Goal: Use online tool/utility: Utilize a website feature to perform a specific function

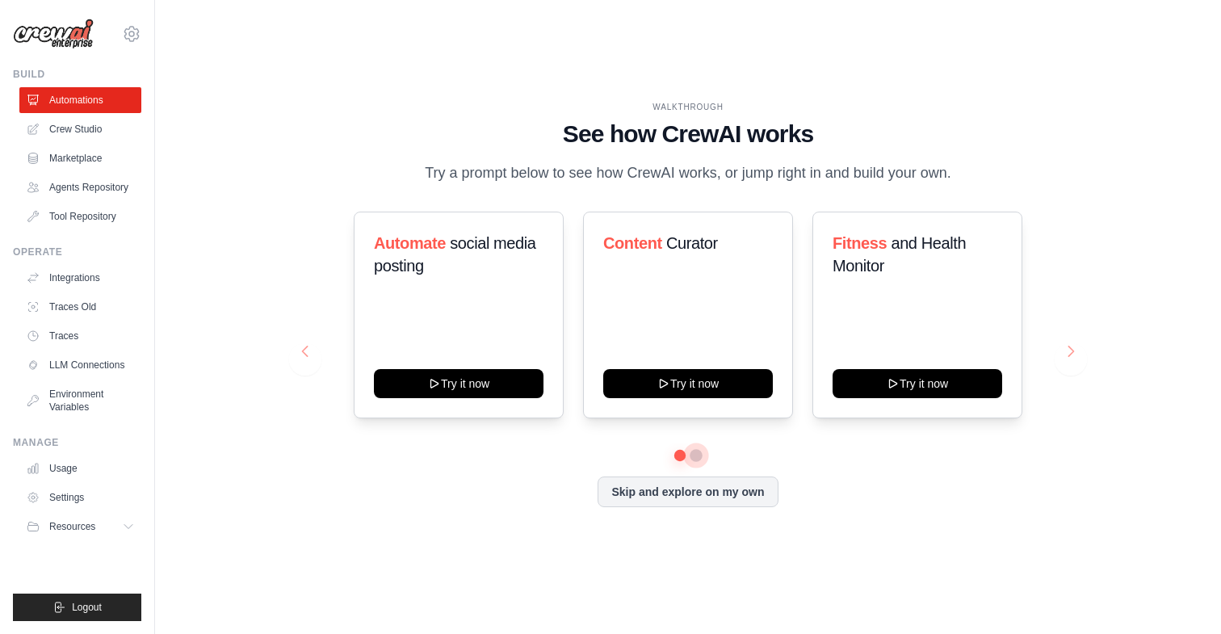
click at [695, 462] on button at bounding box center [696, 455] width 13 height 13
click at [679, 461] on button at bounding box center [681, 455] width 12 height 12
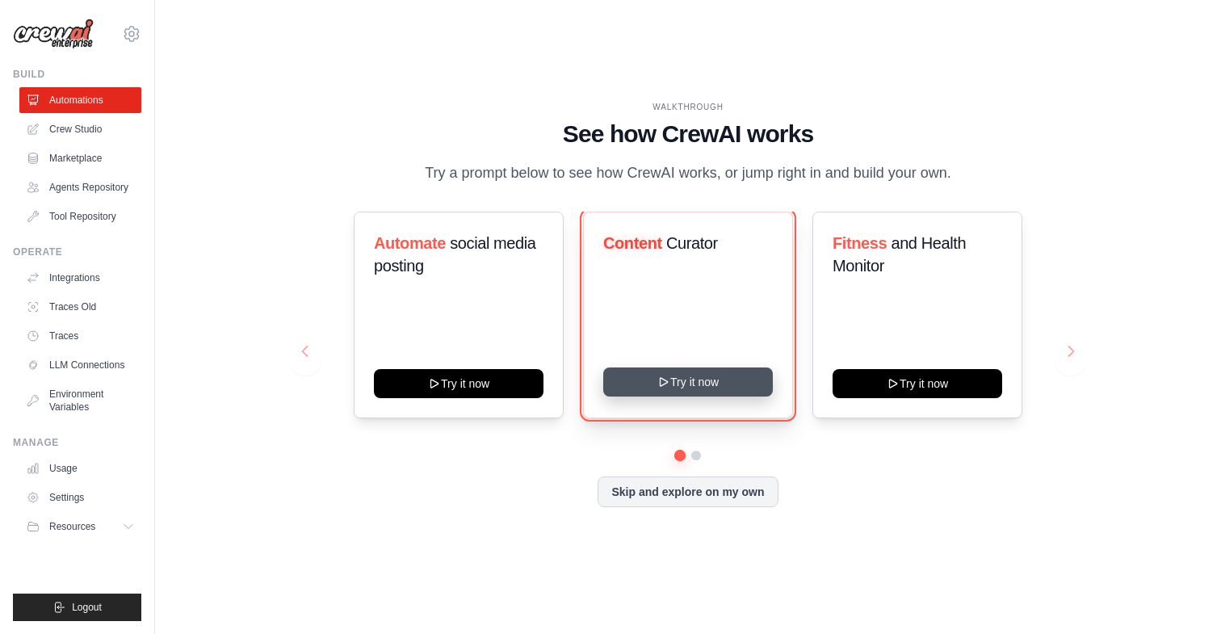
click at [694, 394] on button "Try it now" at bounding box center [688, 382] width 170 height 29
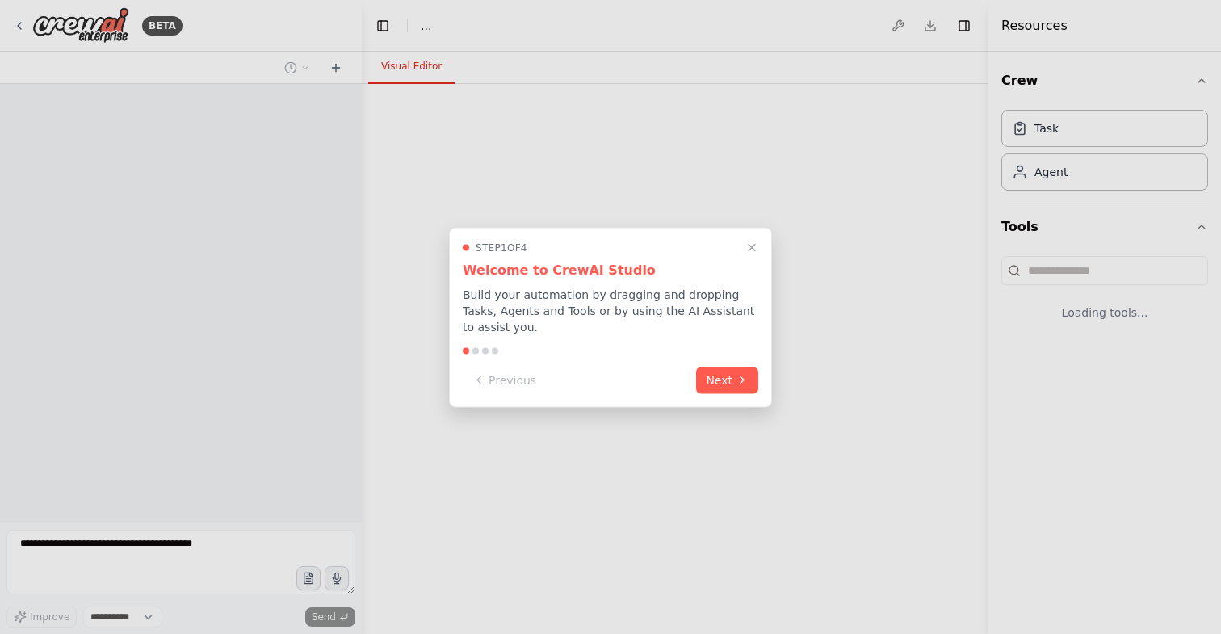
click at [473, 350] on div at bounding box center [476, 350] width 6 height 6
select select "****"
click at [754, 378] on button "Next" at bounding box center [727, 378] width 62 height 27
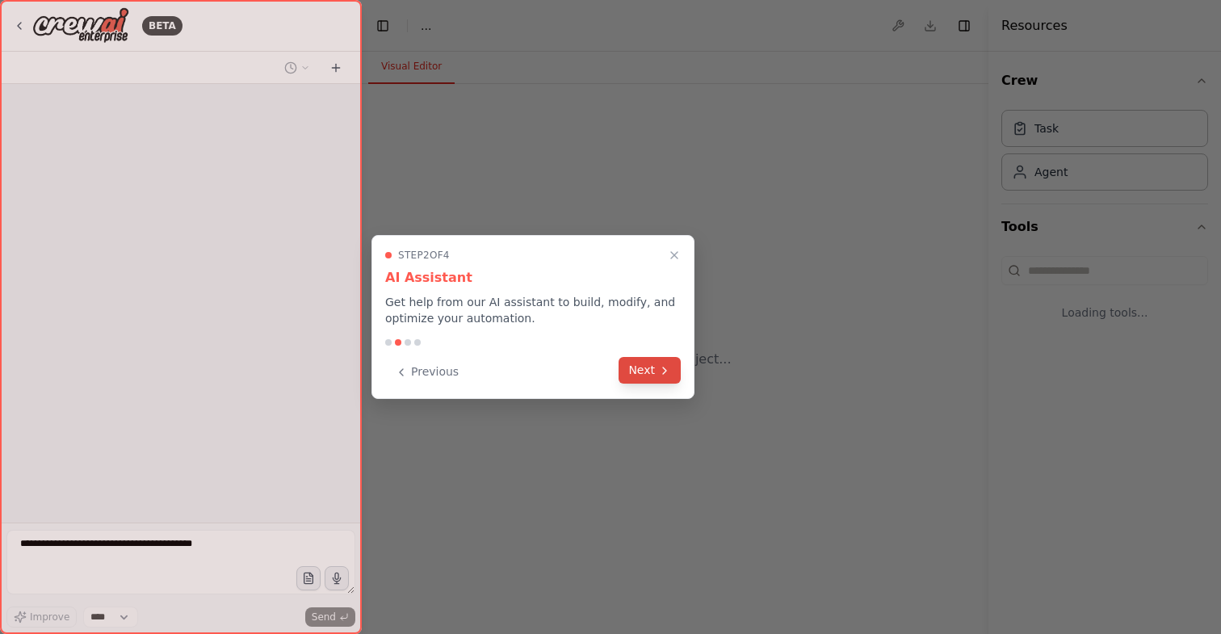
click at [655, 370] on button "Next" at bounding box center [650, 370] width 62 height 27
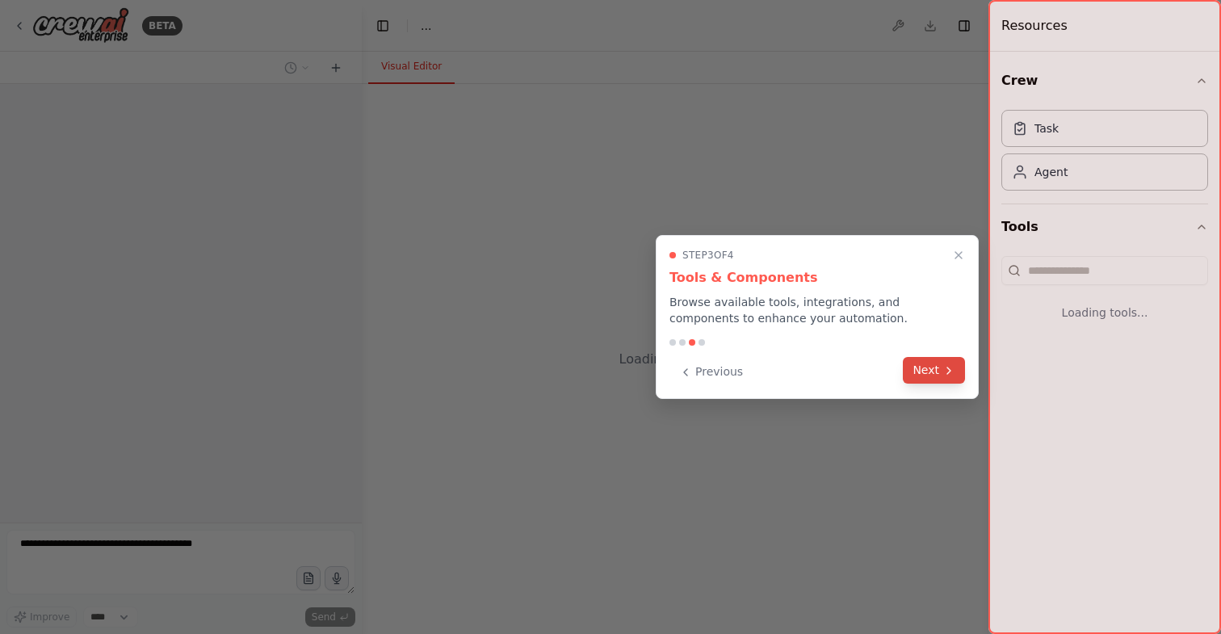
click at [923, 380] on button "Next" at bounding box center [934, 370] width 62 height 27
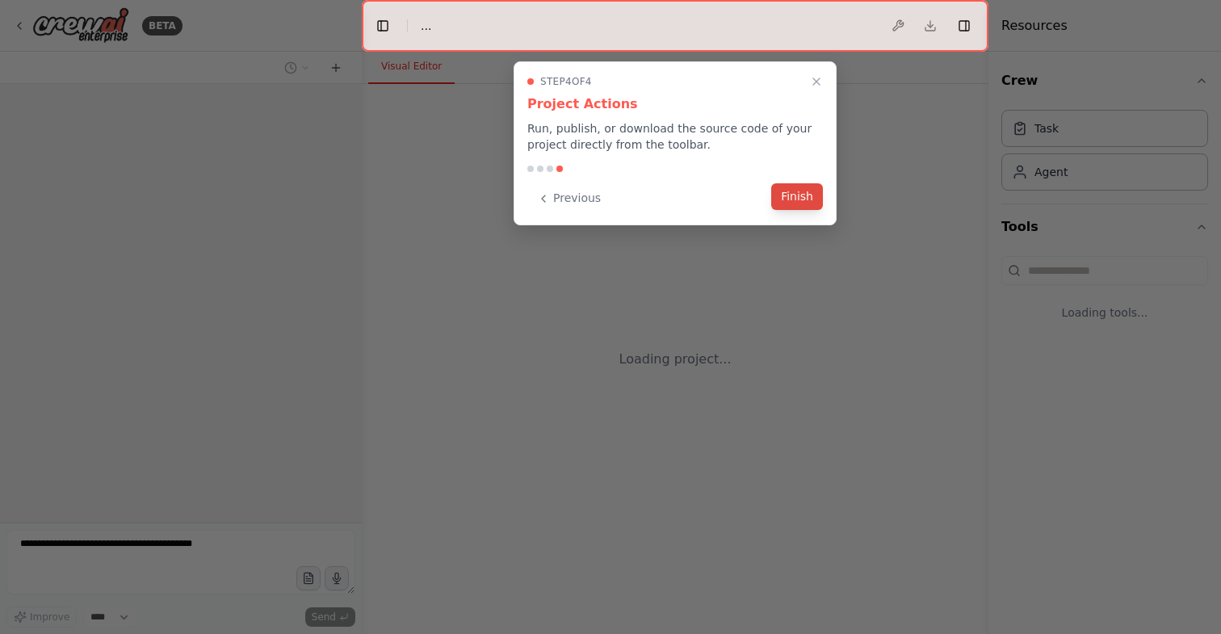
click at [790, 205] on button "Finish" at bounding box center [798, 196] width 52 height 27
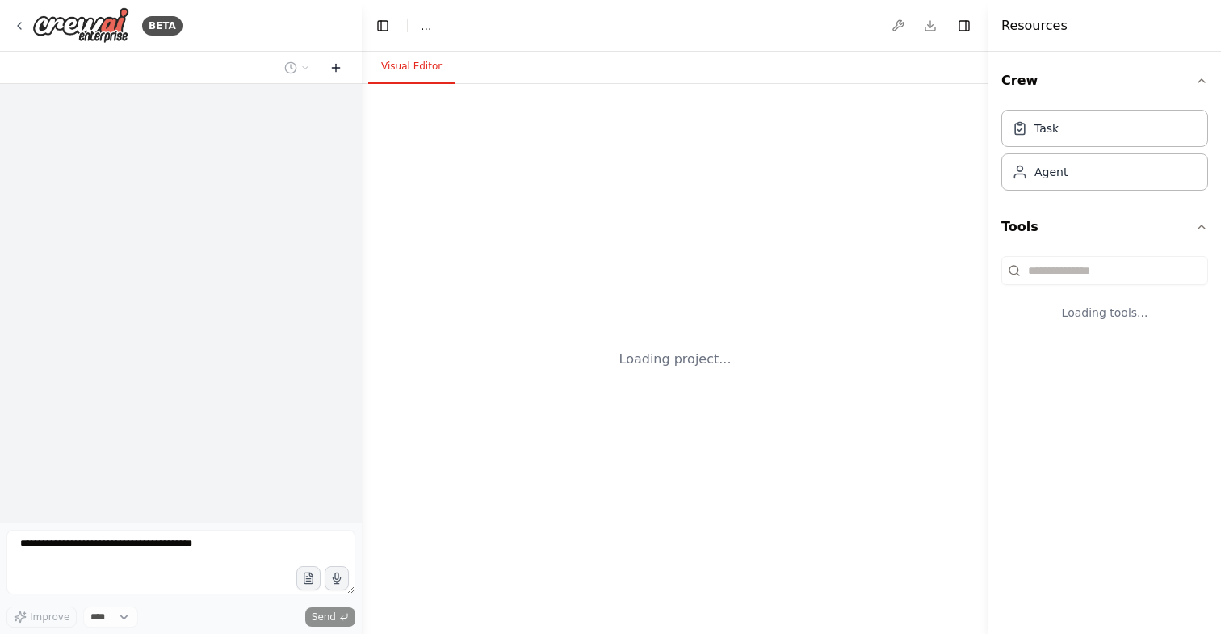
click at [330, 65] on icon at bounding box center [336, 67] width 13 height 13
select select "****"
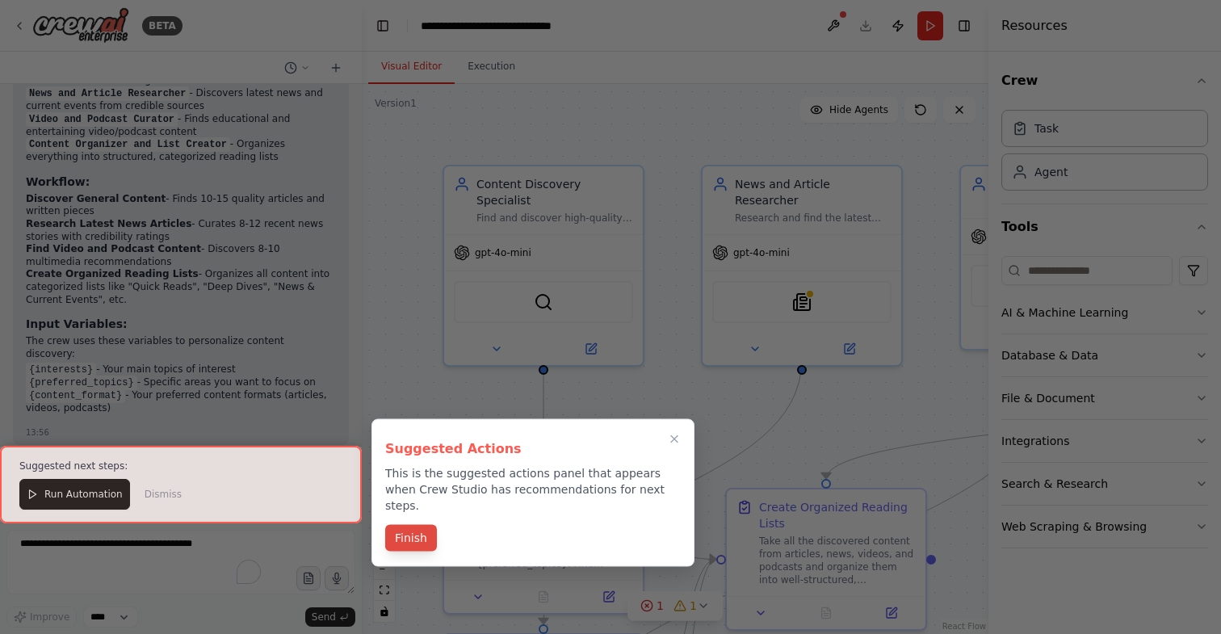
click at [408, 525] on button "Finish" at bounding box center [411, 538] width 52 height 27
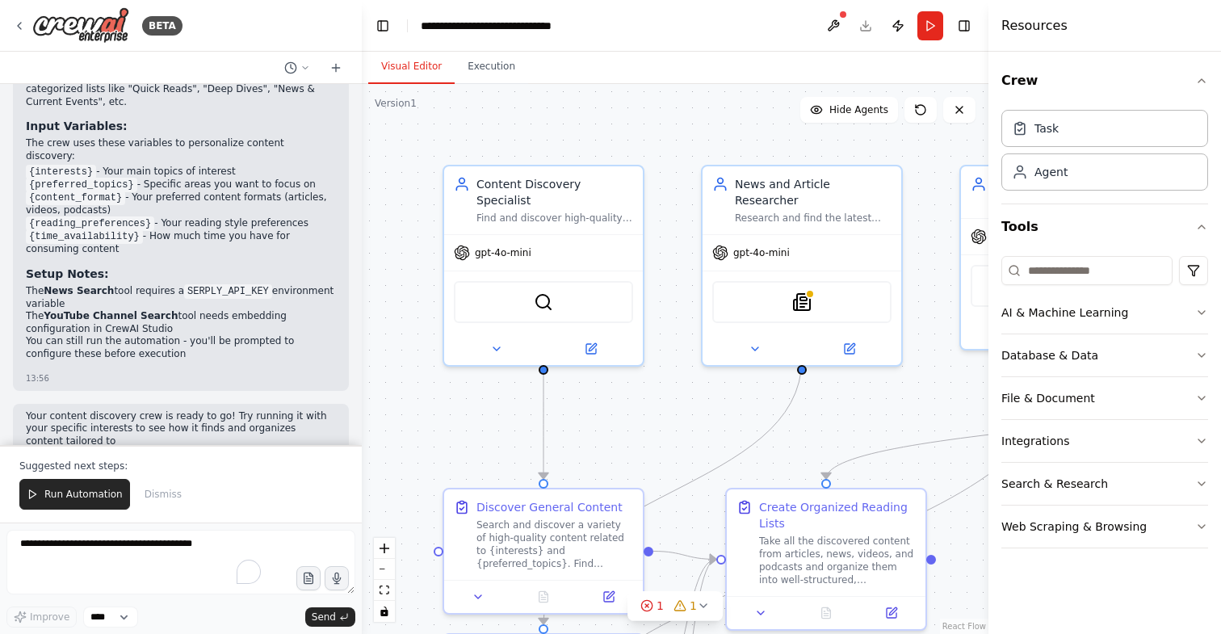
scroll to position [2066, 0]
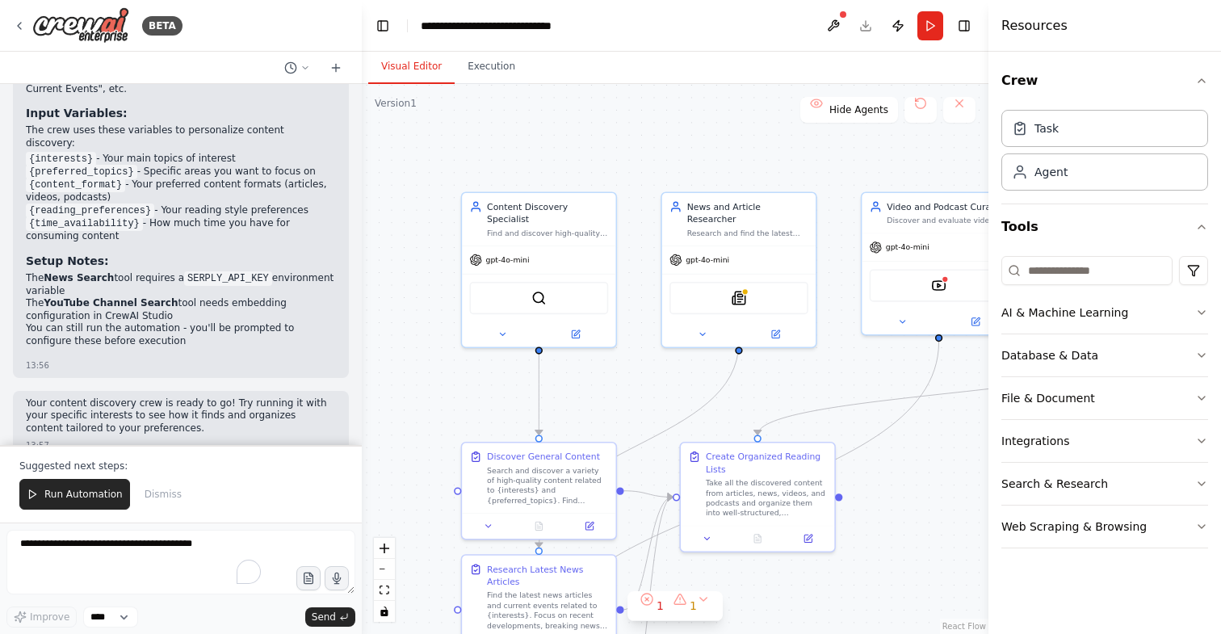
drag, startPoint x: 599, startPoint y: 396, endPoint x: 599, endPoint y: 364, distance: 31.5
click at [599, 396] on div ".deletable-edge-delete-btn { width: 20px; height: 20px; border: 0px solid #ffff…" at bounding box center [675, 359] width 627 height 550
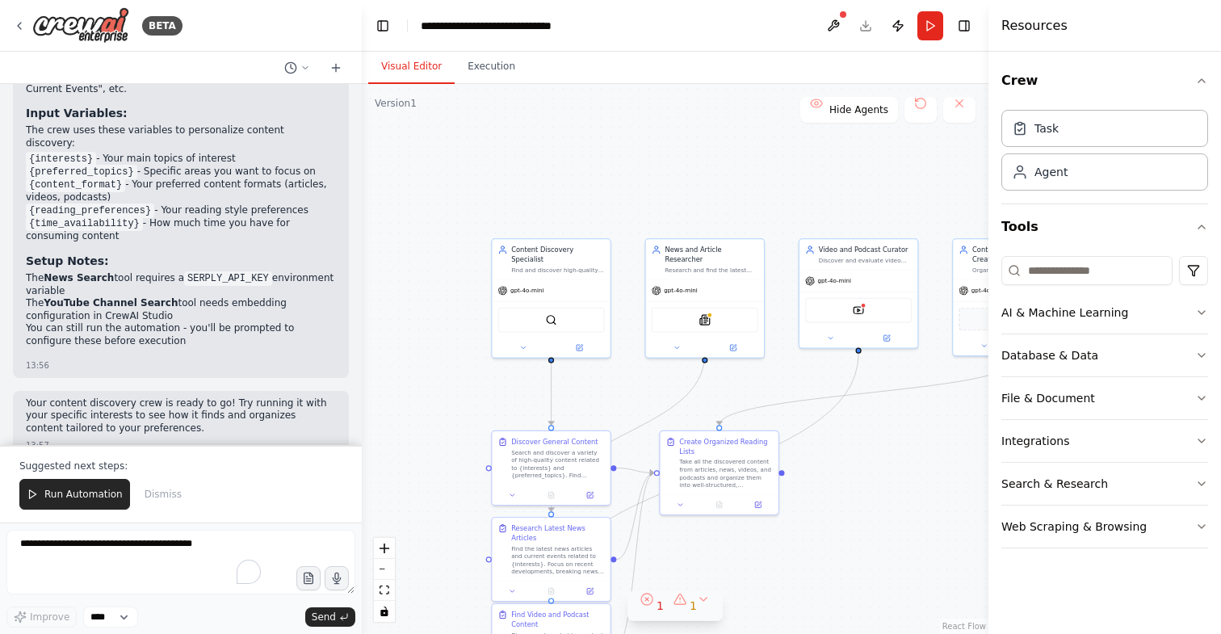
click at [704, 602] on button "1 1" at bounding box center [675, 606] width 95 height 30
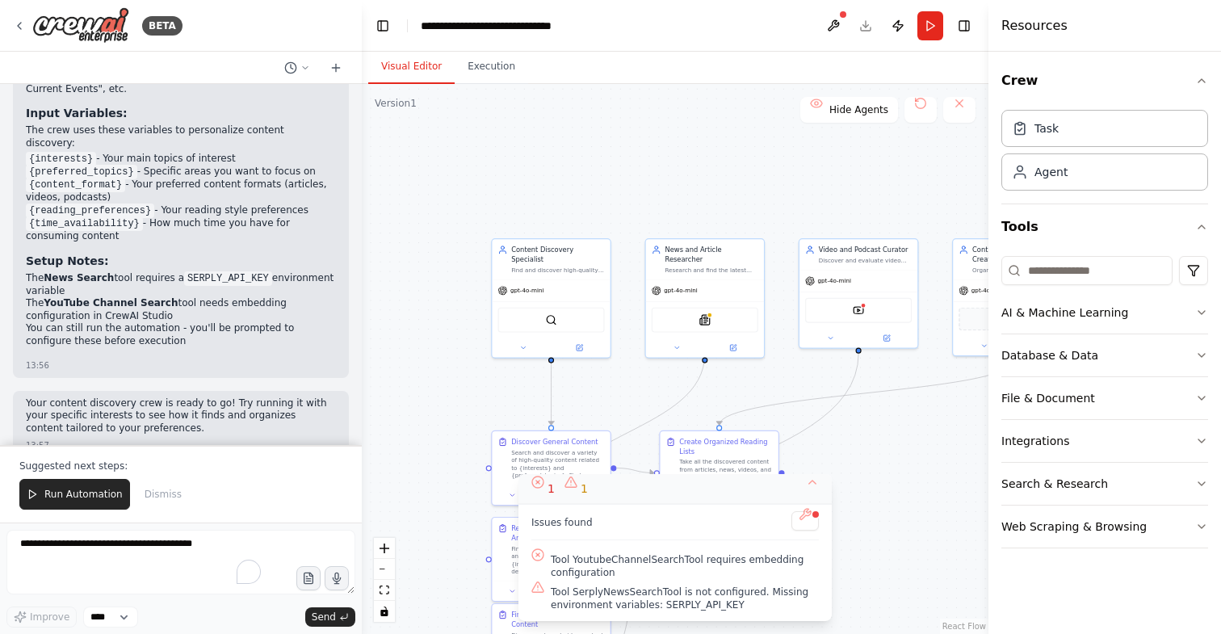
click at [810, 486] on button "1 1" at bounding box center [675, 489] width 313 height 30
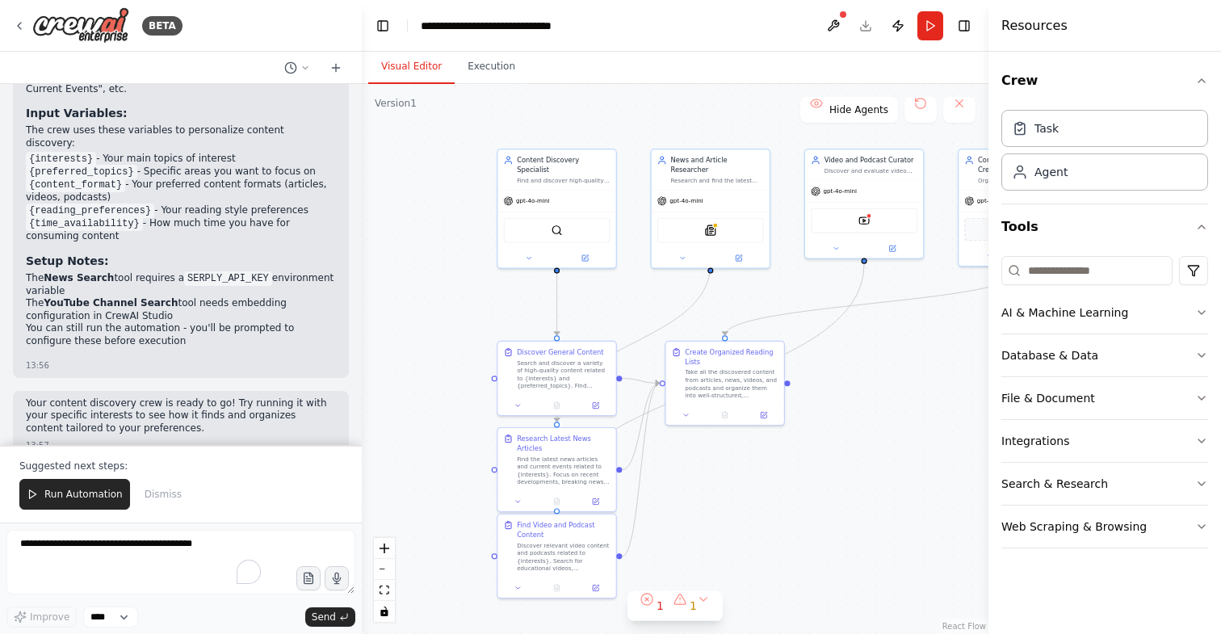
drag, startPoint x: 784, startPoint y: 544, endPoint x: 790, endPoint y: 454, distance: 89.9
click at [790, 454] on div ".deletable-edge-delete-btn { width: 20px; height: 20px; border: 0px solid #ffff…" at bounding box center [675, 359] width 627 height 550
click at [96, 495] on span "Run Automation" at bounding box center [83, 494] width 78 height 13
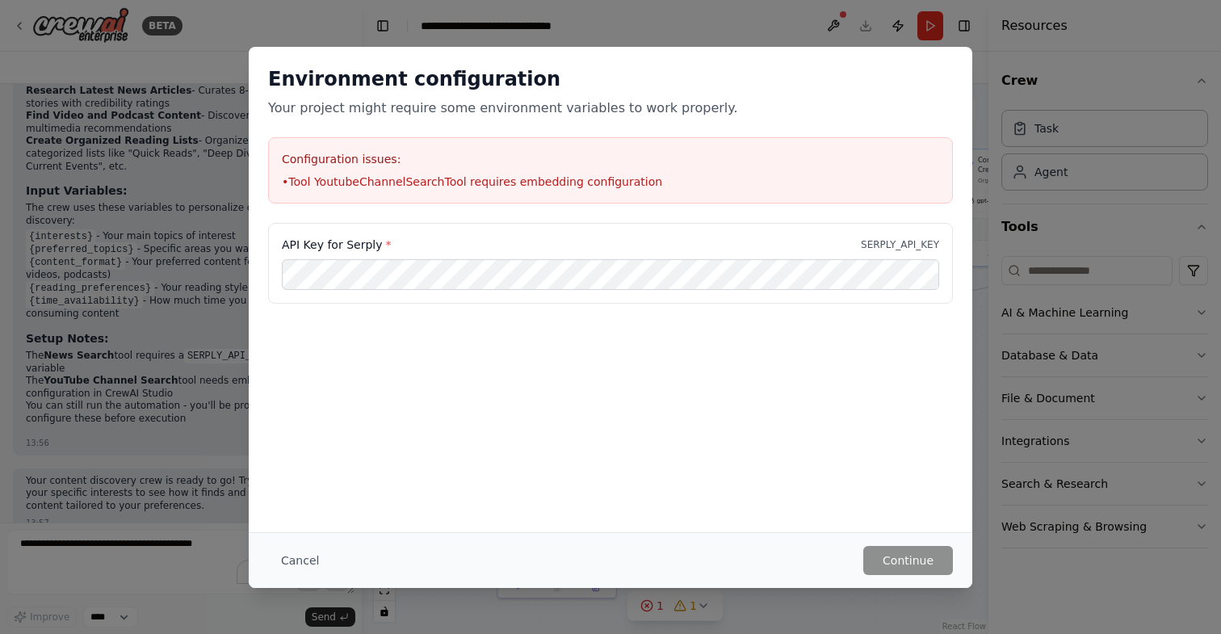
click at [212, 94] on div "Environment configuration Your project might require some environment variables…" at bounding box center [610, 317] width 1221 height 634
click at [883, 557] on button "Continue" at bounding box center [909, 560] width 90 height 29
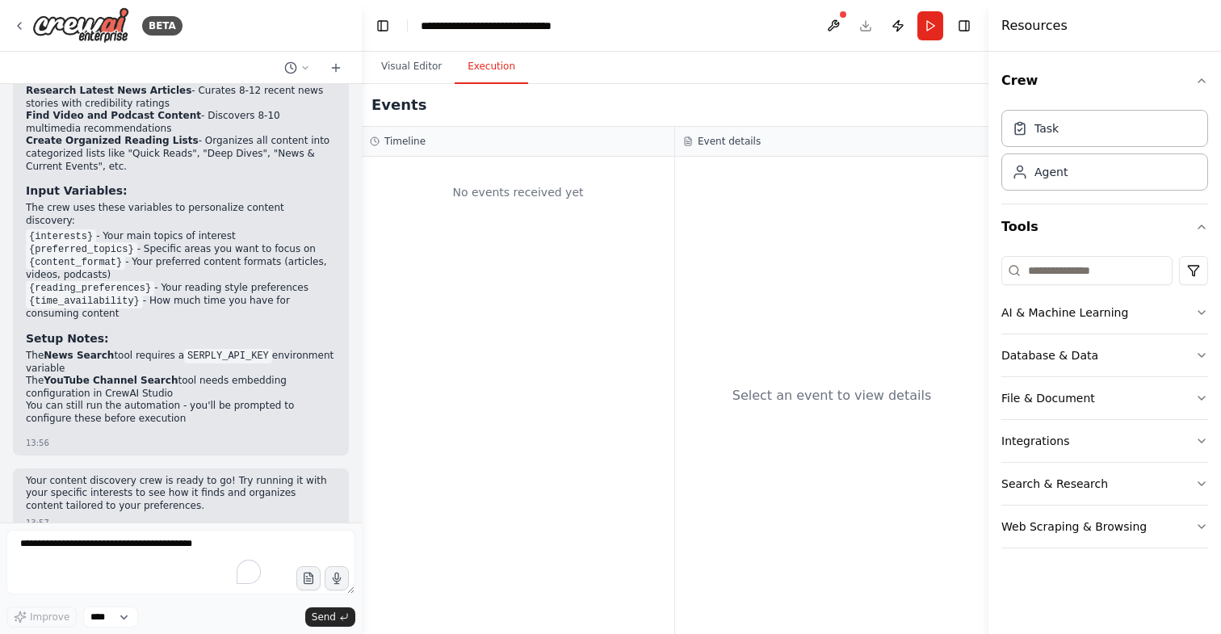
click at [470, 66] on button "Execution" at bounding box center [492, 67] width 74 height 34
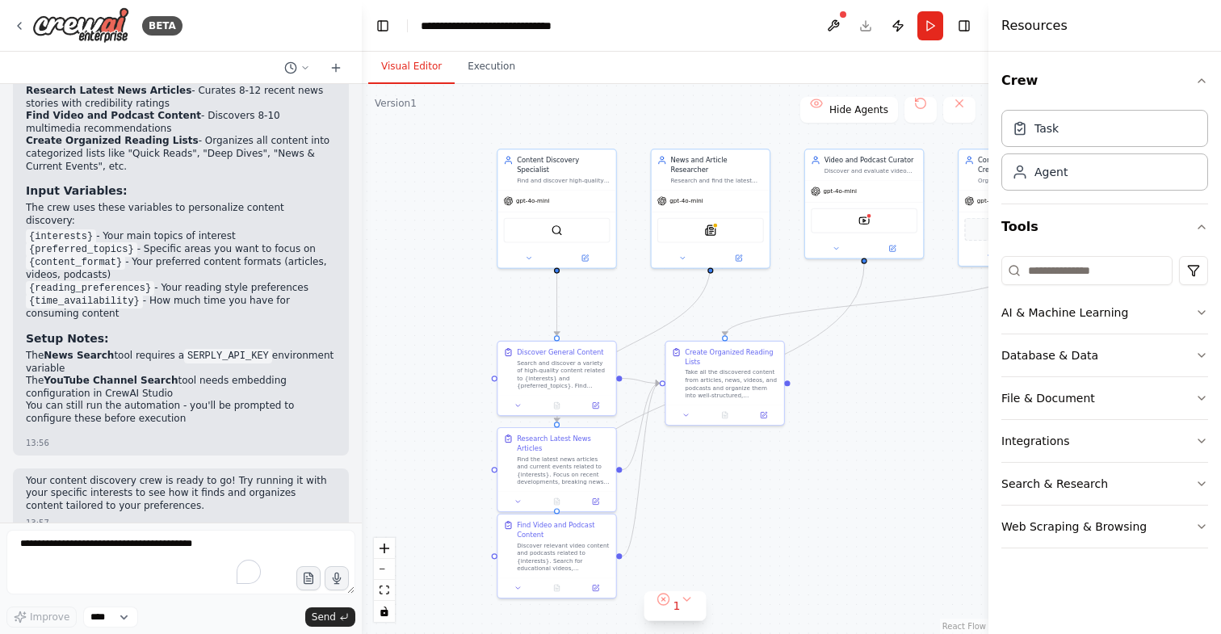
click at [404, 58] on button "Visual Editor" at bounding box center [411, 67] width 86 height 34
click at [487, 69] on button "Execution" at bounding box center [492, 67] width 74 height 34
click at [420, 61] on button "Visual Editor" at bounding box center [411, 67] width 86 height 34
click at [531, 376] on div "Search and discover a variety of high-quality content related to {interests} an…" at bounding box center [563, 372] width 93 height 31
click at [522, 404] on icon at bounding box center [519, 404] width 8 height 8
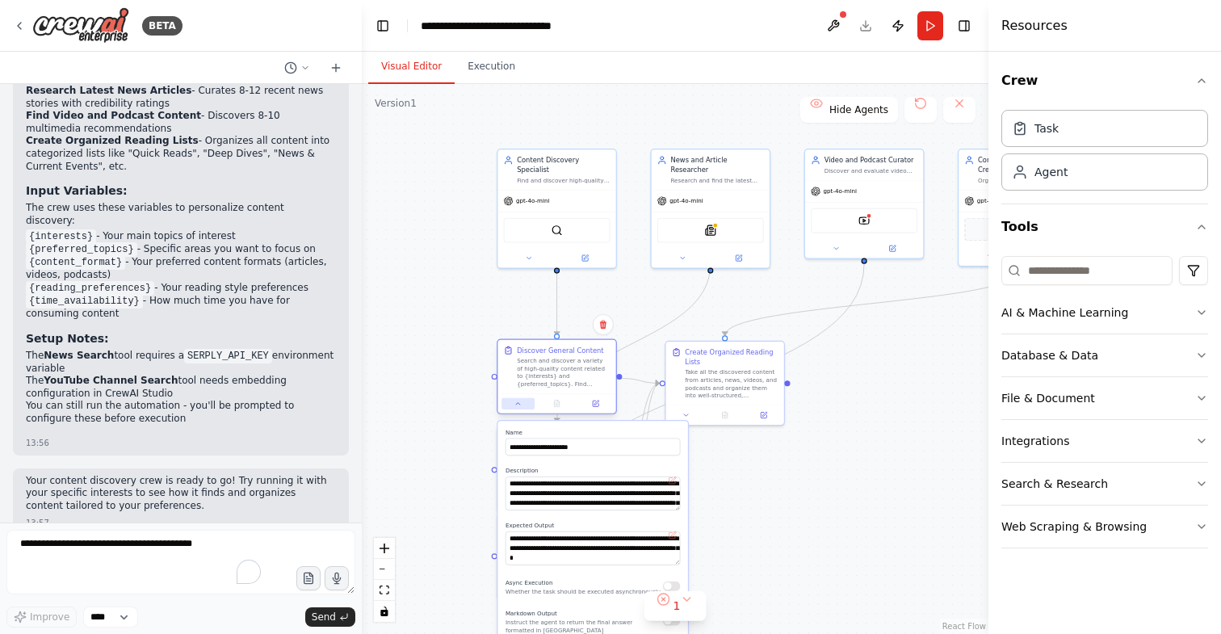
click at [522, 405] on icon at bounding box center [519, 404] width 8 height 8
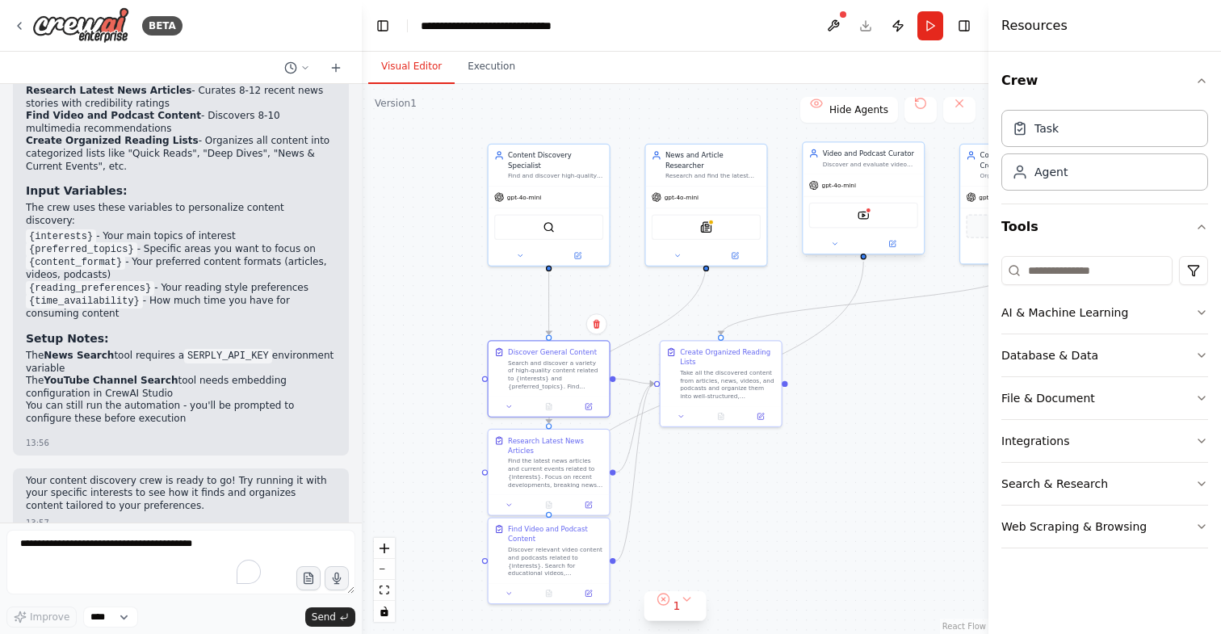
click at [870, 219] on div "YoutubeChannelSearchTool" at bounding box center [863, 216] width 109 height 26
click at [835, 242] on icon at bounding box center [835, 244] width 8 height 8
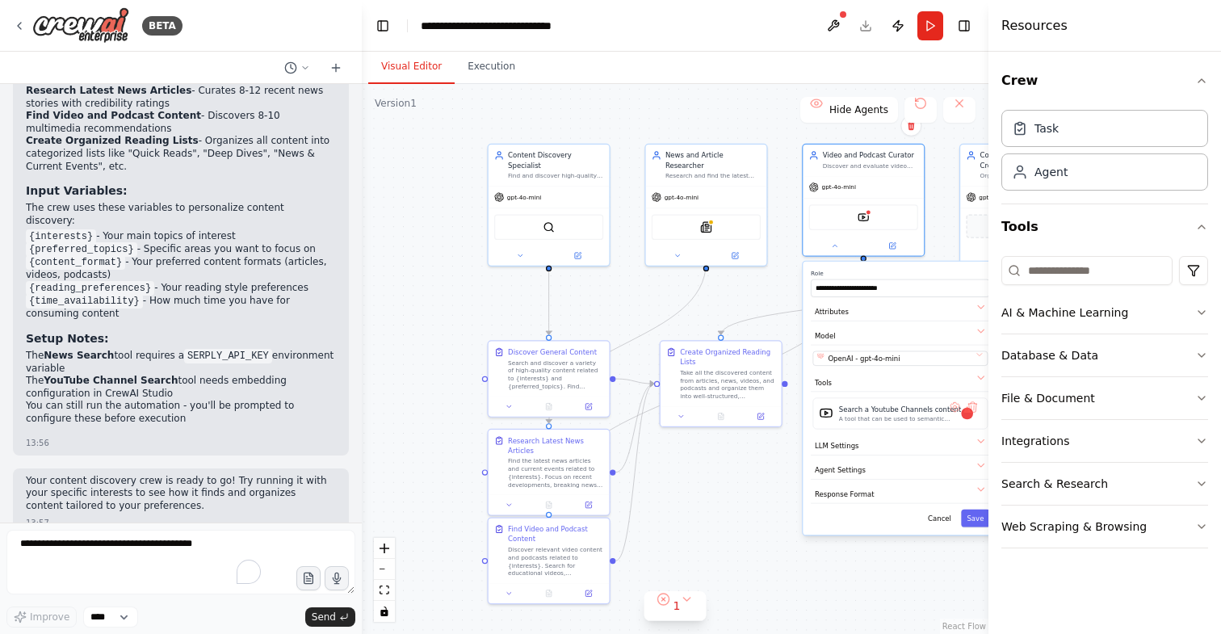
click at [763, 505] on div ".deletable-edge-delete-btn { width: 20px; height: 20px; border: 0px solid #ffff…" at bounding box center [675, 359] width 627 height 550
click at [941, 523] on button "Cancel" at bounding box center [940, 519] width 35 height 18
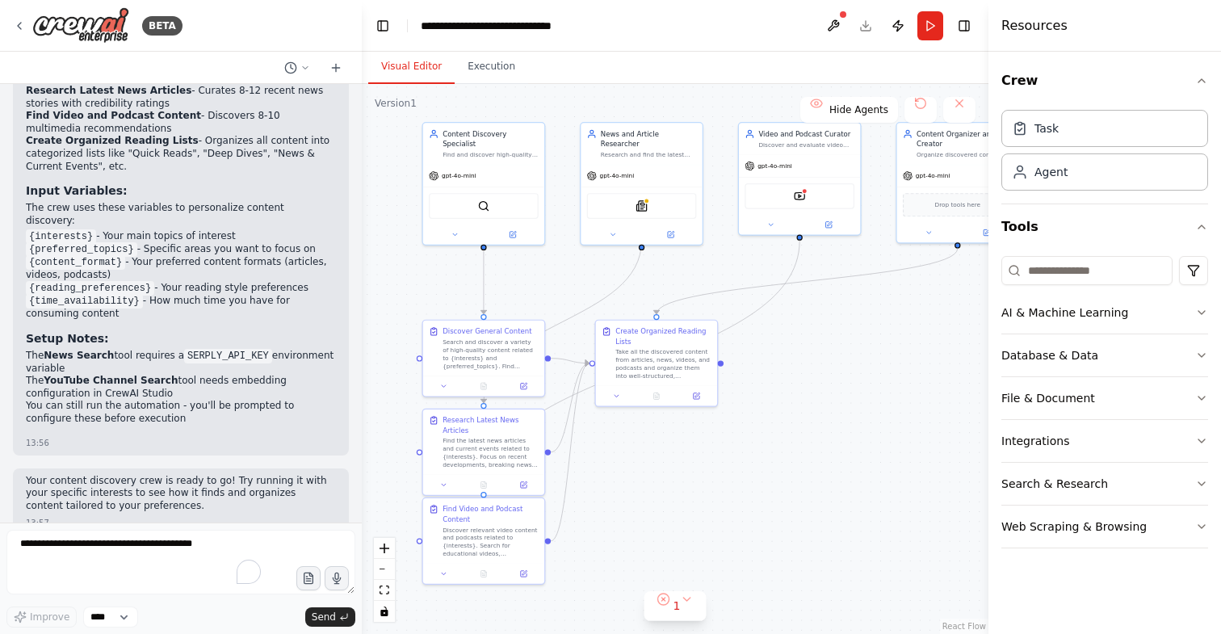
drag, startPoint x: 923, startPoint y: 423, endPoint x: 863, endPoint y: 402, distance: 63.9
click at [862, 402] on div ".deletable-edge-delete-btn { width: 20px; height: 20px; border: 0px solid #ffff…" at bounding box center [675, 359] width 627 height 550
click at [19, 23] on icon at bounding box center [19, 26] width 3 height 6
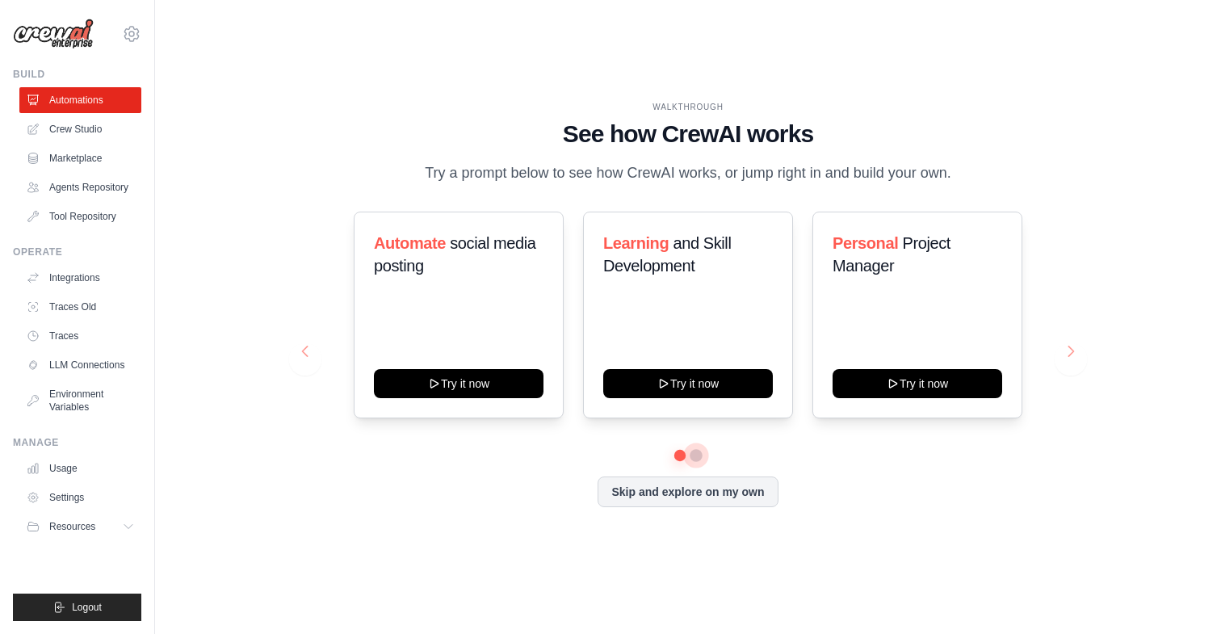
click at [699, 462] on button at bounding box center [696, 455] width 13 height 13
click at [699, 460] on button at bounding box center [696, 454] width 11 height 11
click at [675, 460] on button at bounding box center [680, 454] width 11 height 11
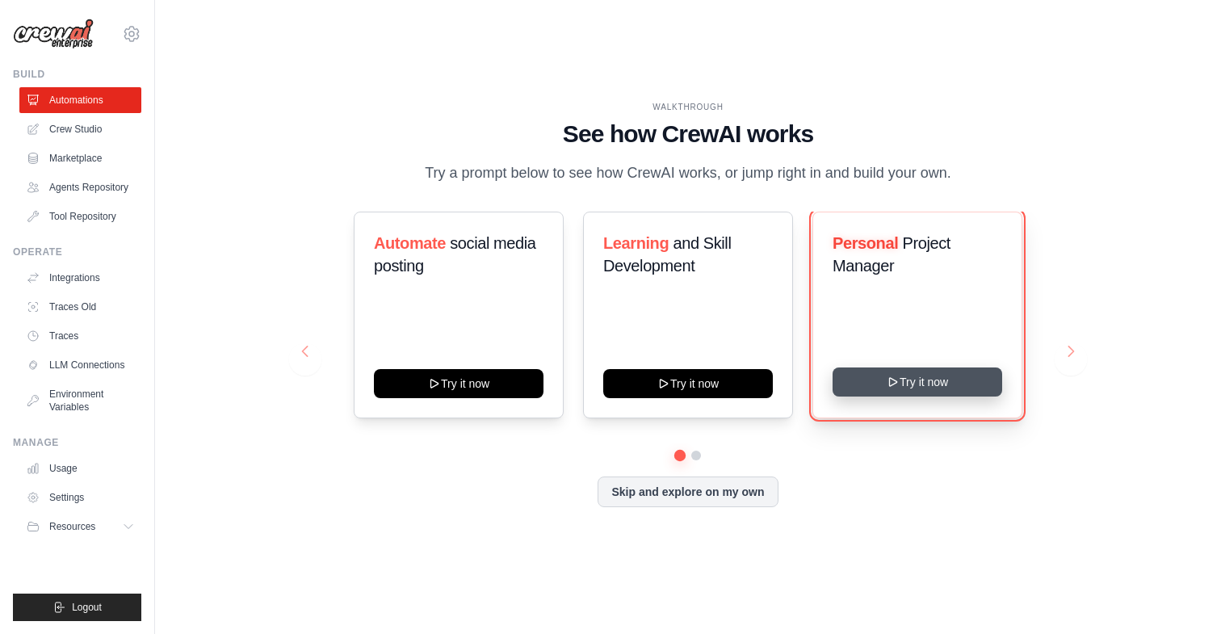
click at [939, 393] on button "Try it now" at bounding box center [918, 382] width 170 height 29
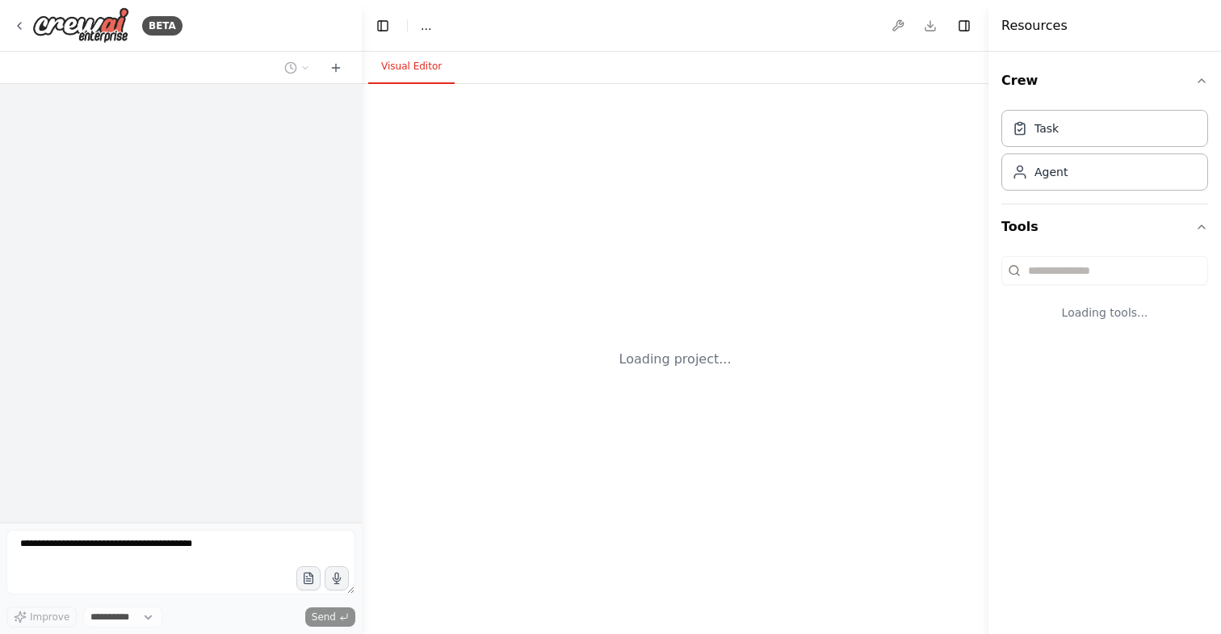
select select "****"
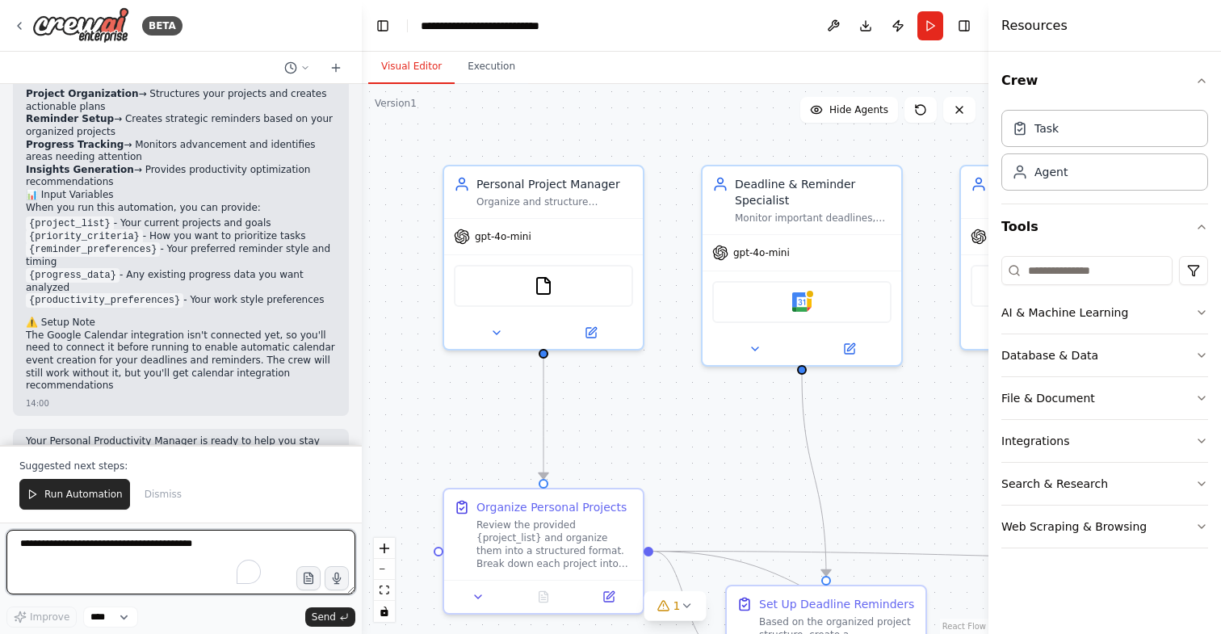
scroll to position [1805, 0]
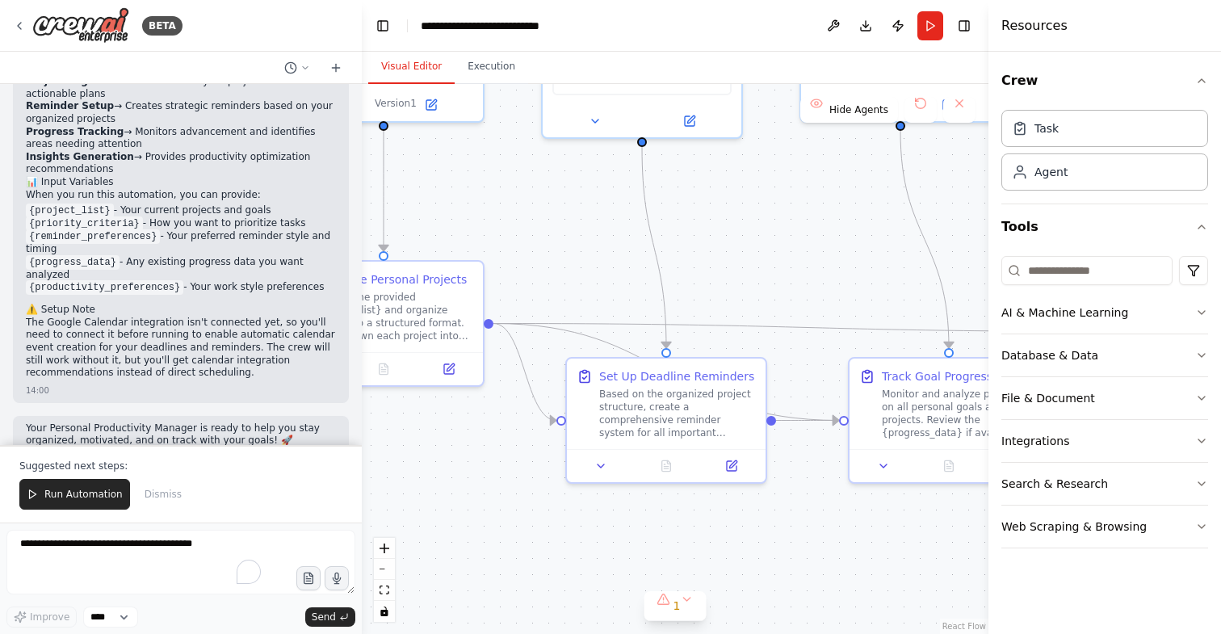
drag, startPoint x: 683, startPoint y: 453, endPoint x: 523, endPoint y: 225, distance: 278.4
click at [523, 225] on div ".deletable-edge-delete-btn { width: 20px; height: 20px; border: 0px solid #ffff…" at bounding box center [675, 359] width 627 height 550
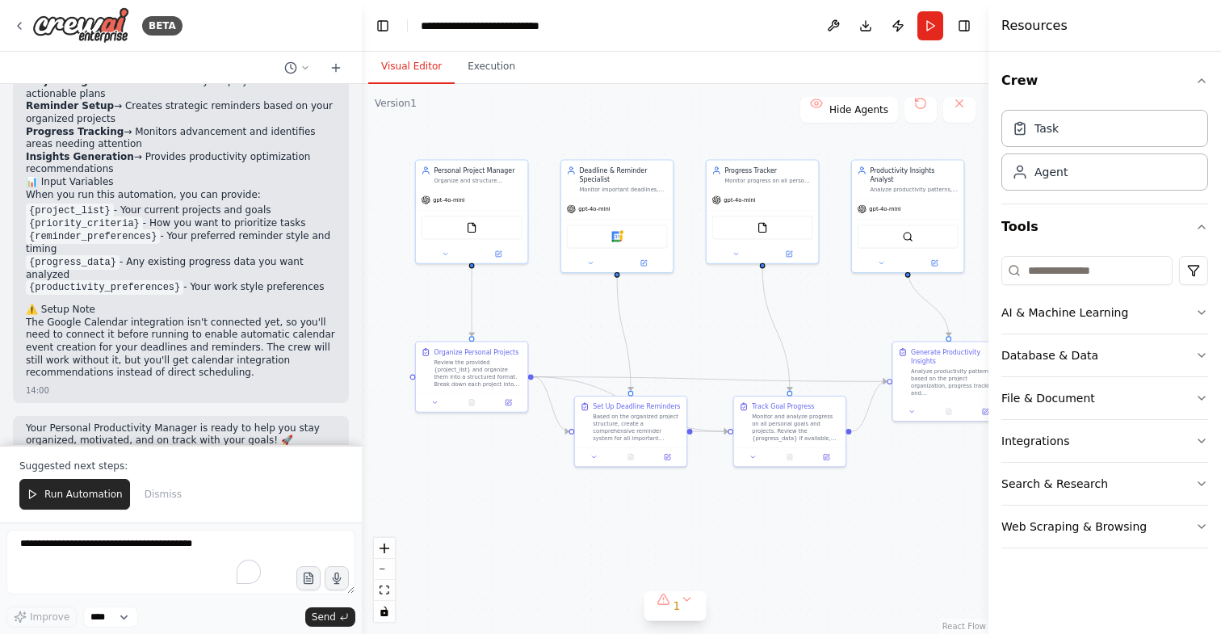
drag, startPoint x: 672, startPoint y: 514, endPoint x: 687, endPoint y: 513, distance: 14.6
click at [687, 513] on div ".deletable-edge-delete-btn { width: 20px; height: 20px; border: 0px solid #ffff…" at bounding box center [675, 359] width 627 height 550
click at [1204, 482] on icon "button" at bounding box center [1202, 483] width 13 height 13
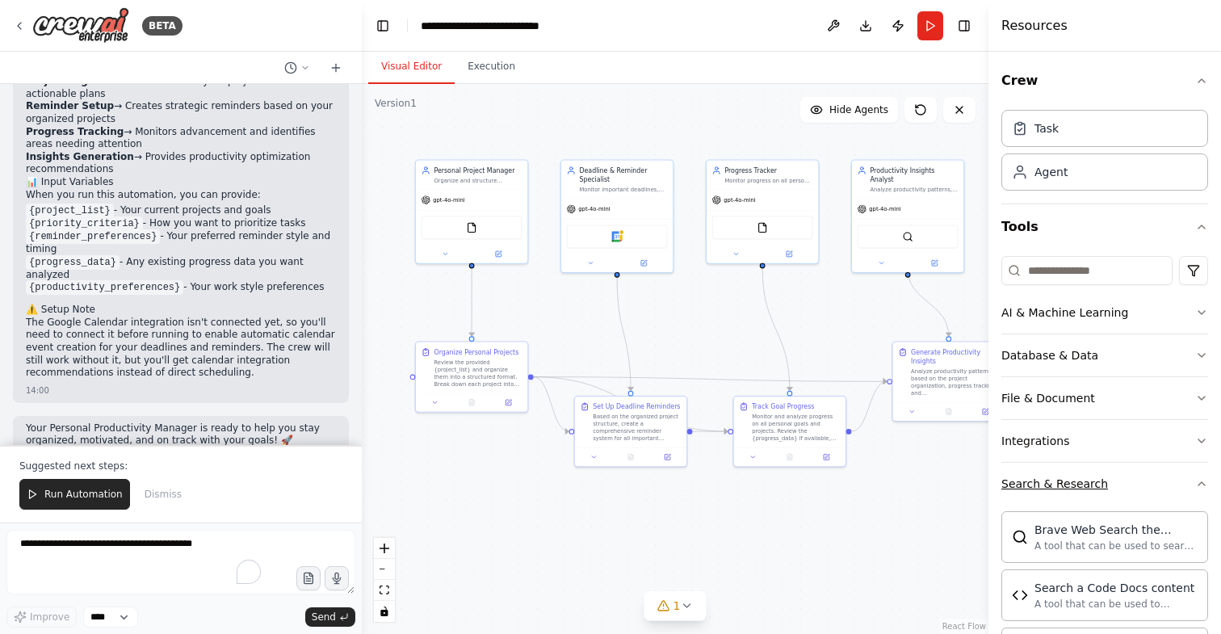
click at [1201, 483] on icon "button" at bounding box center [1202, 483] width 13 height 13
